Goal: Entertainment & Leisure: Consume media (video, audio)

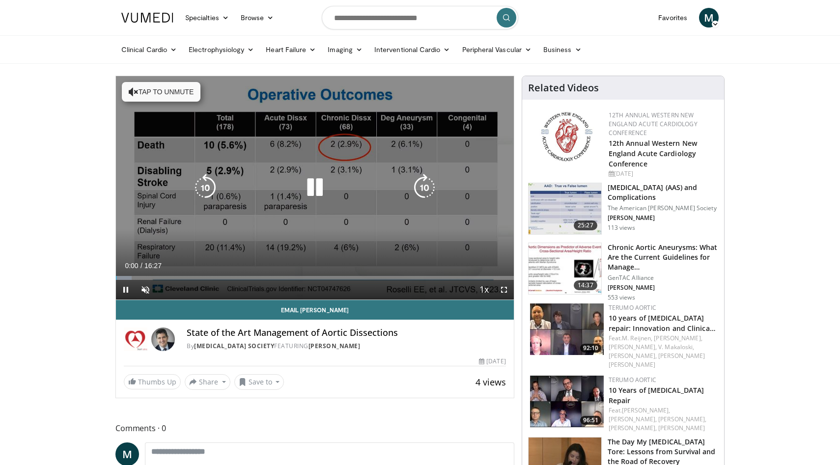
click at [156, 87] on button "Tap to unmute" at bounding box center [161, 92] width 79 height 20
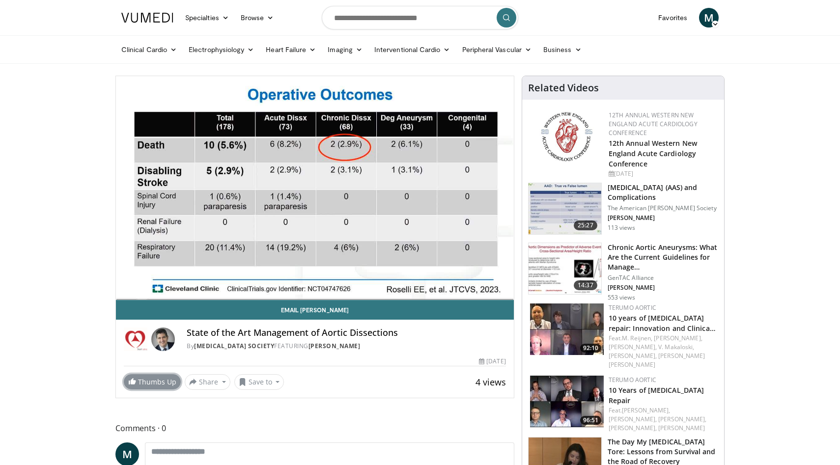
click at [128, 380] on span at bounding box center [132, 381] width 8 height 8
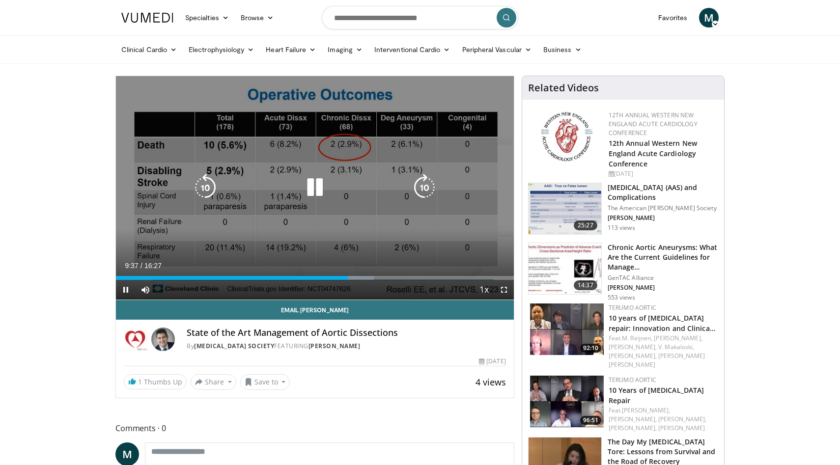
click at [306, 184] on icon "Video Player" at bounding box center [314, 187] width 27 height 27
click at [327, 189] on icon "Video Player" at bounding box center [314, 187] width 27 height 27
click at [315, 193] on icon "Video Player" at bounding box center [314, 187] width 27 height 27
click at [326, 184] on icon "Video Player" at bounding box center [314, 187] width 27 height 27
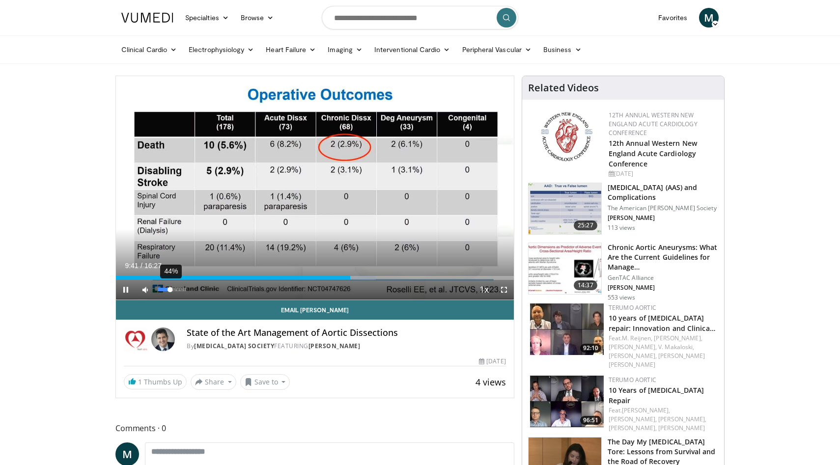
drag, startPoint x: 185, startPoint y: 291, endPoint x: 170, endPoint y: 292, distance: 15.2
click at [170, 291] on div "Volume Level" at bounding box center [164, 289] width 12 height 3
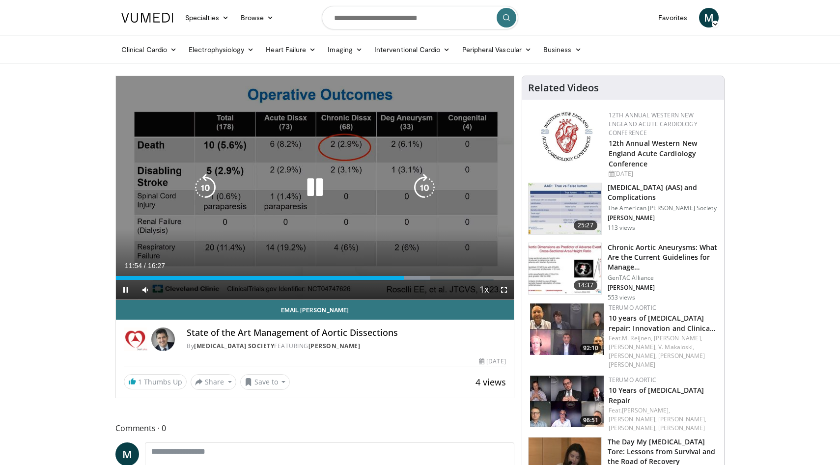
click at [310, 185] on icon "Video Player" at bounding box center [314, 187] width 27 height 27
click at [316, 189] on icon "Video Player" at bounding box center [314, 187] width 27 height 27
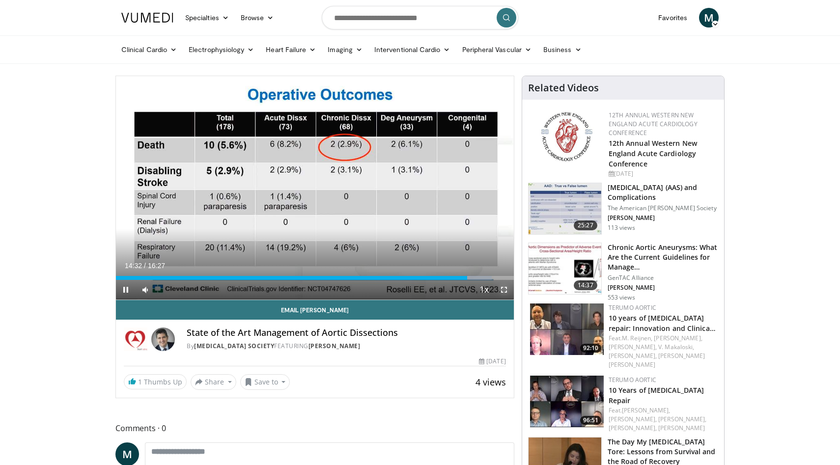
click at [502, 287] on span "Video Player" at bounding box center [504, 290] width 20 height 20
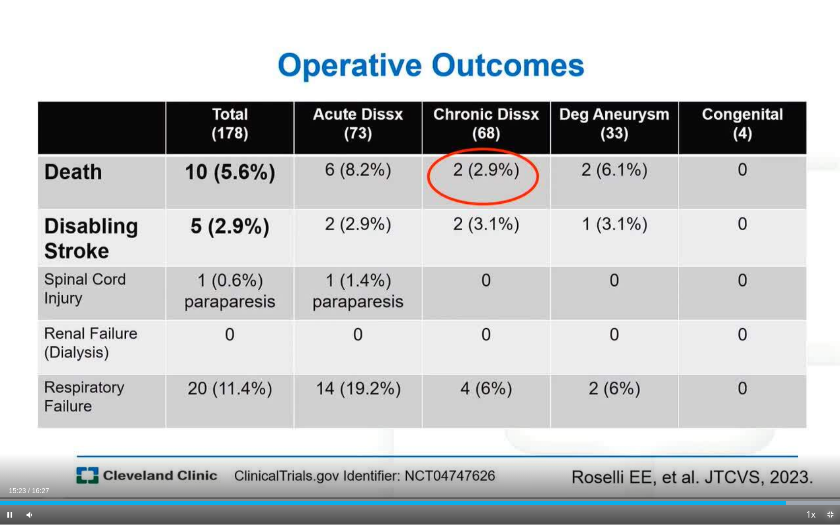
click at [830, 465] on span "Video Player" at bounding box center [830, 515] width 20 height 20
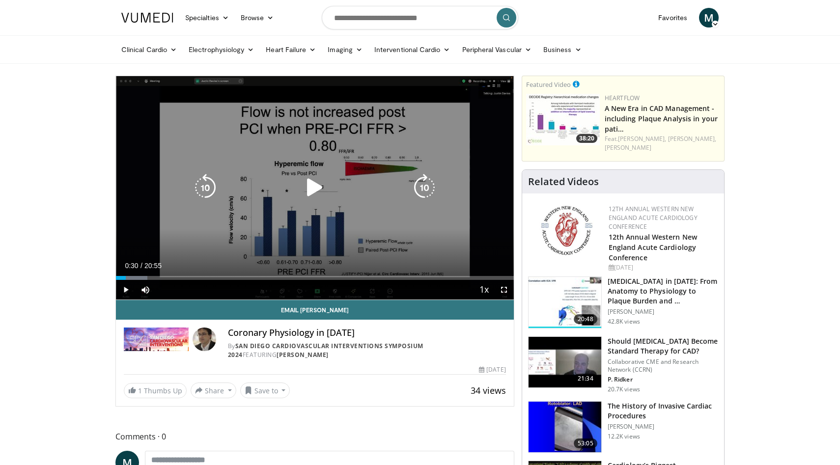
click at [217, 172] on div "10 seconds Tap to unmute" at bounding box center [315, 187] width 398 height 223
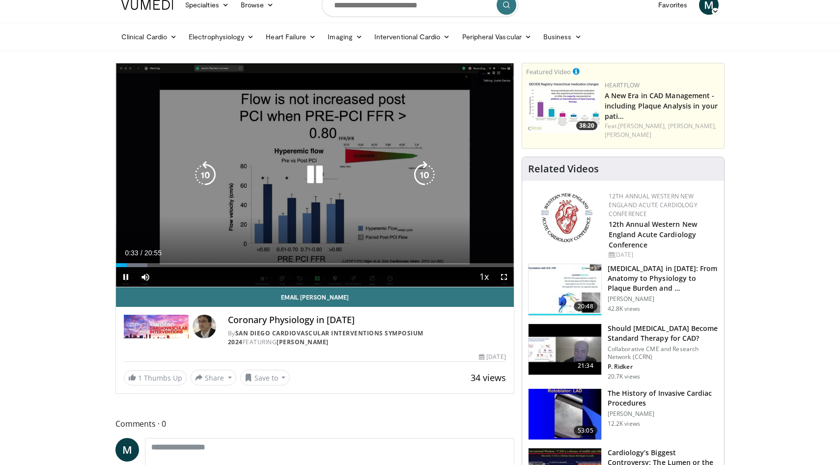
scroll to position [15, 0]
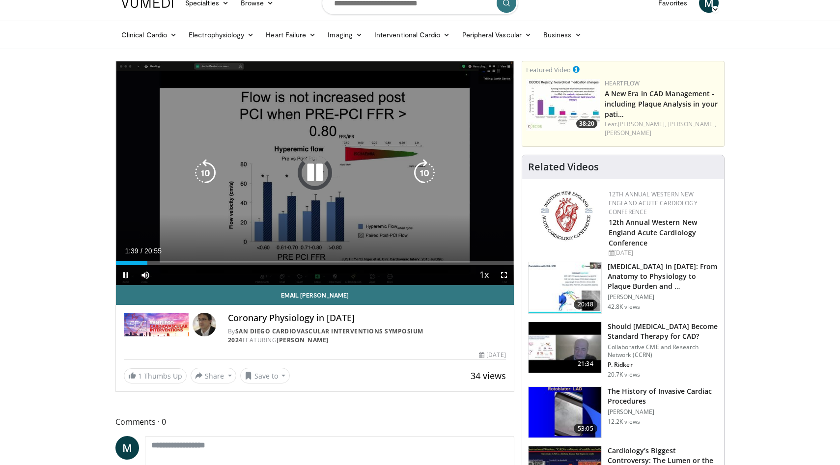
click at [320, 174] on icon "Video Player" at bounding box center [314, 172] width 27 height 27
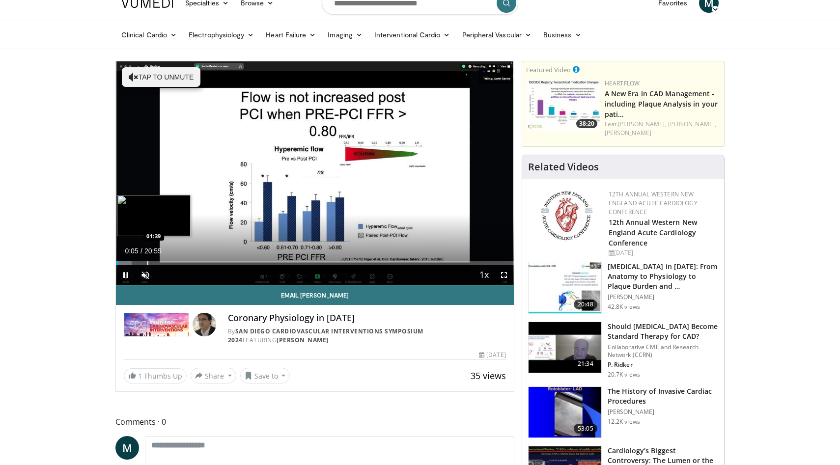
click at [147, 264] on div "Progress Bar" at bounding box center [147, 263] width 1 height 4
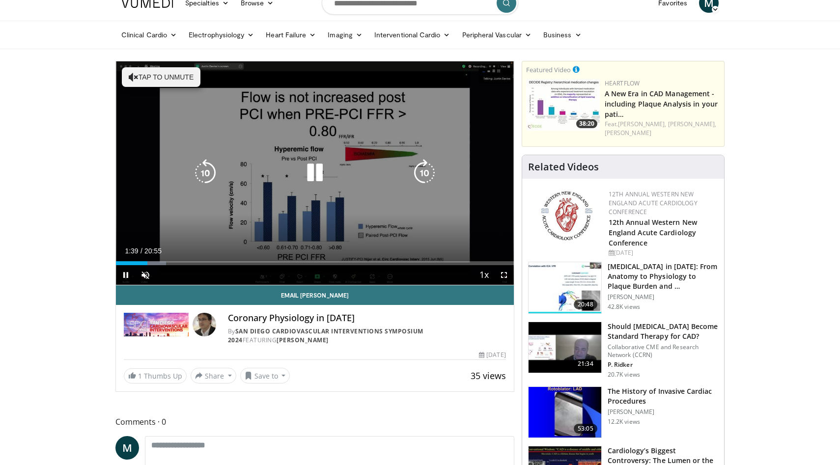
click at [137, 77] on icon "Video Player" at bounding box center [134, 77] width 10 height 10
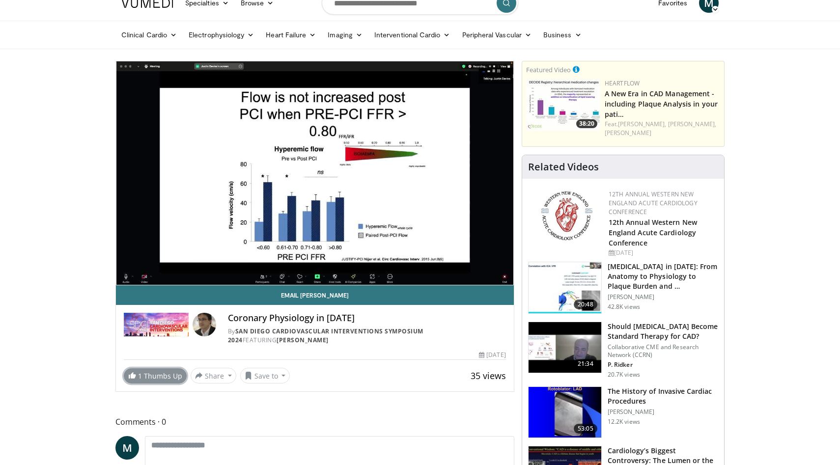
click at [133, 375] on span at bounding box center [132, 375] width 8 height 8
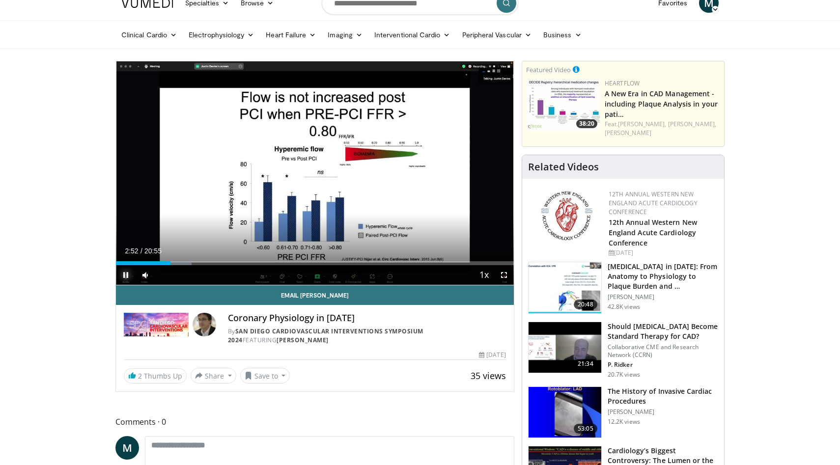
click at [125, 273] on span "Video Player" at bounding box center [126, 275] width 20 height 20
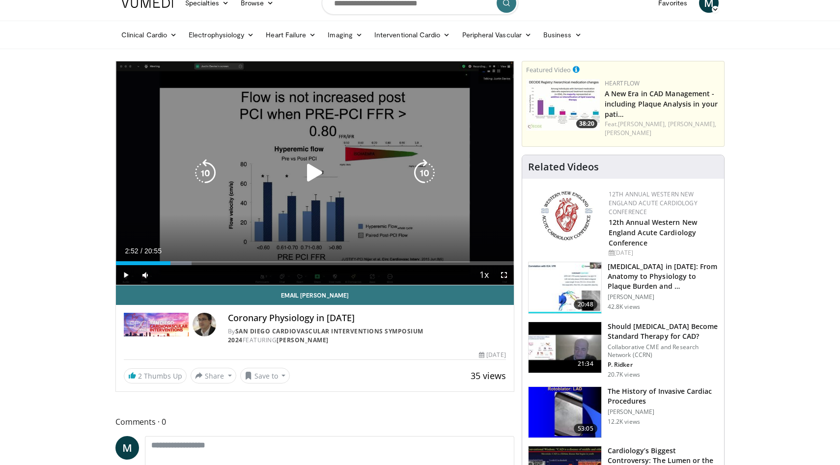
click at [308, 181] on icon "Video Player" at bounding box center [314, 172] width 27 height 27
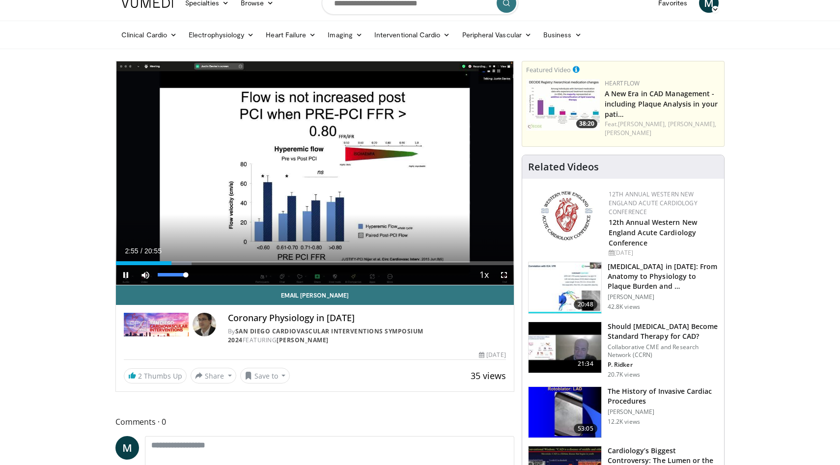
drag, startPoint x: 172, startPoint y: 276, endPoint x: 194, endPoint y: 276, distance: 22.1
click at [194, 276] on div "Mute 100%" at bounding box center [170, 275] width 69 height 20
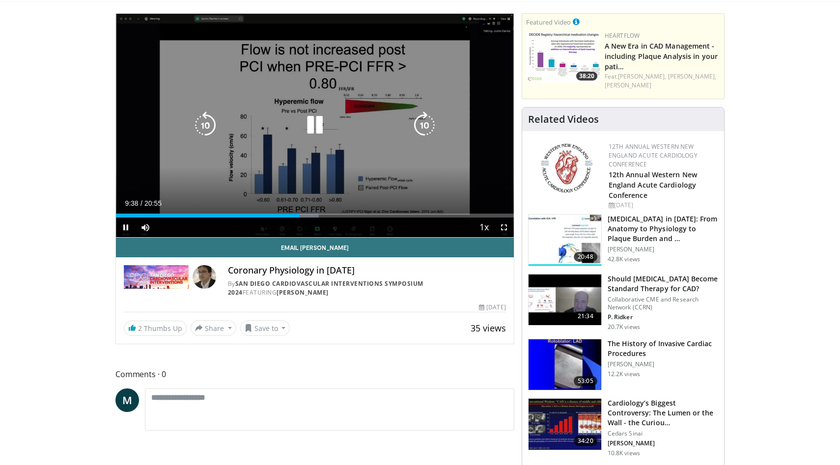
scroll to position [71, 0]
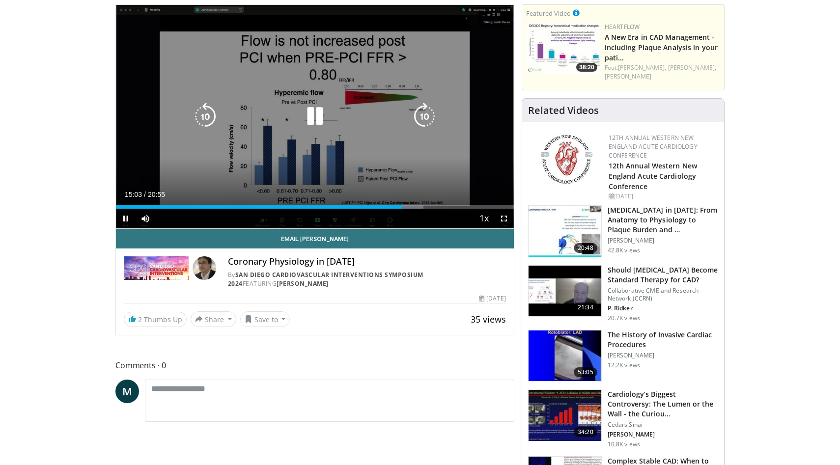
click at [208, 112] on icon "Video Player" at bounding box center [205, 116] width 27 height 27
click at [321, 124] on icon "Video Player" at bounding box center [314, 116] width 27 height 27
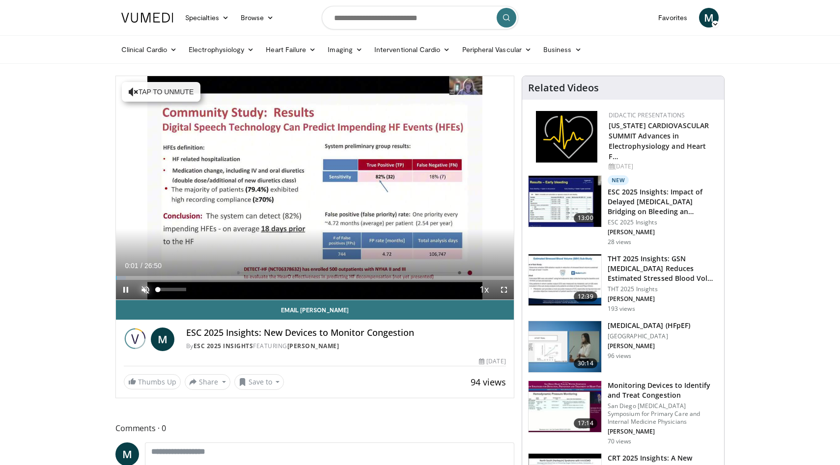
click at [146, 290] on span "Video Player" at bounding box center [146, 290] width 20 height 20
click at [126, 292] on span "Video Player" at bounding box center [126, 290] width 20 height 20
